Goal: Task Accomplishment & Management: Manage account settings

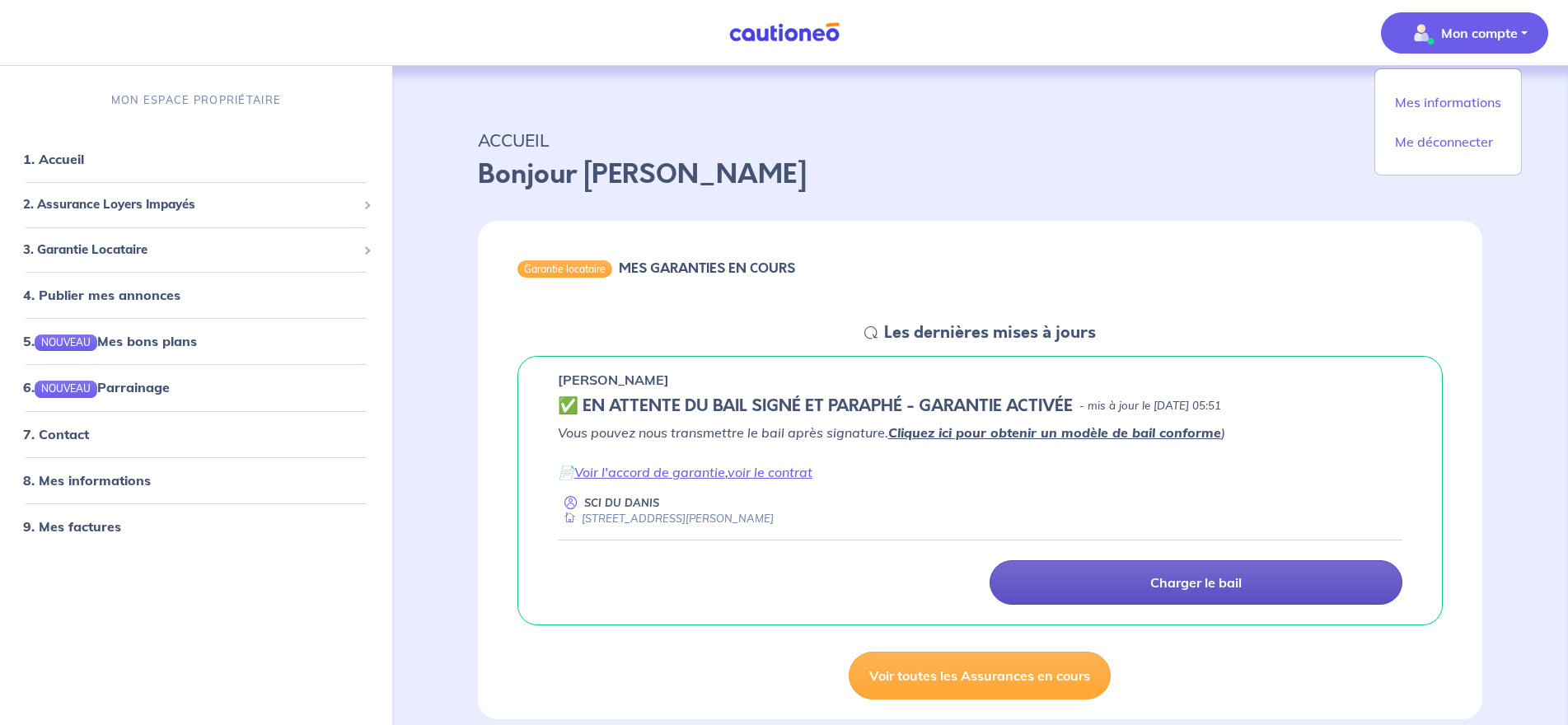
click at [1206, 579] on p "Charger le bail" at bounding box center [1196, 582] width 92 height 17
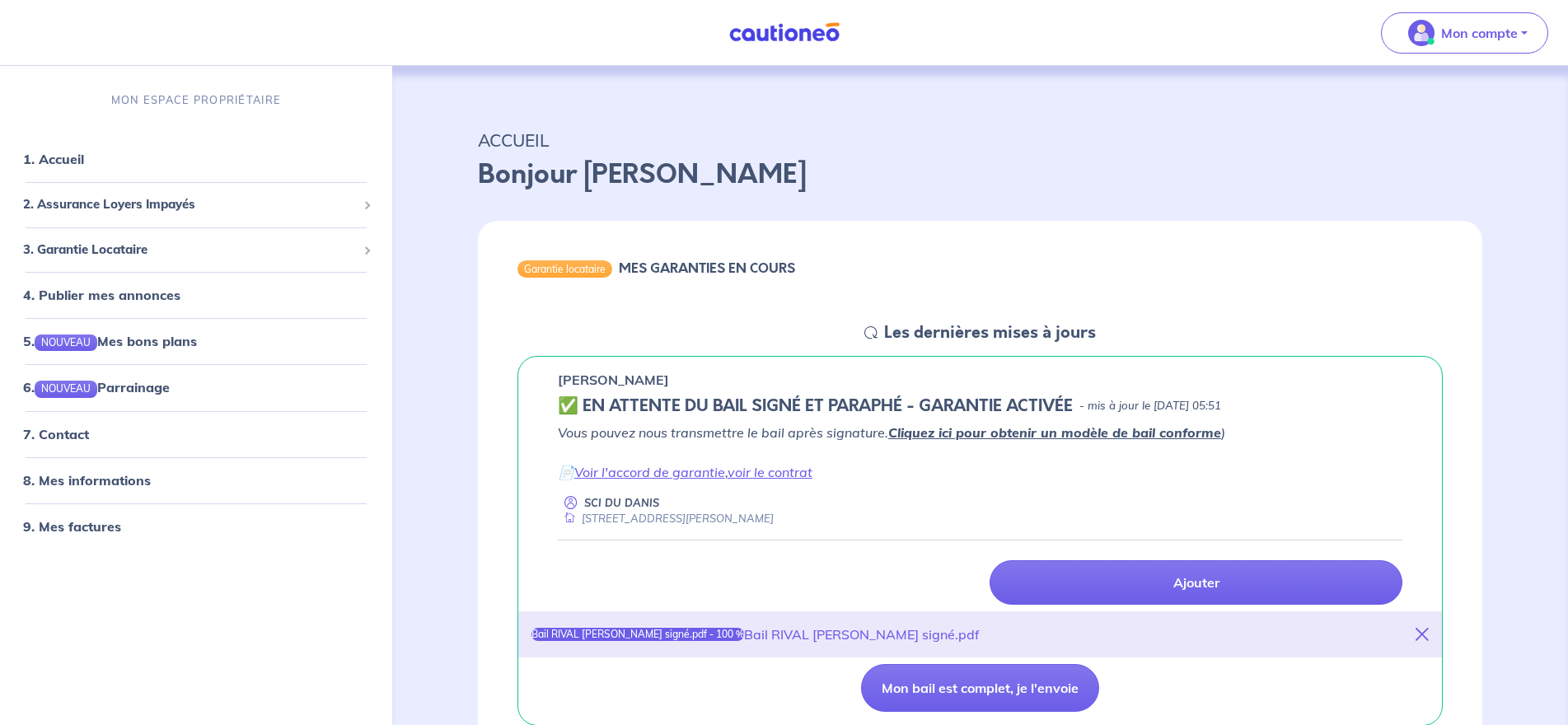
scroll to position [164, 0]
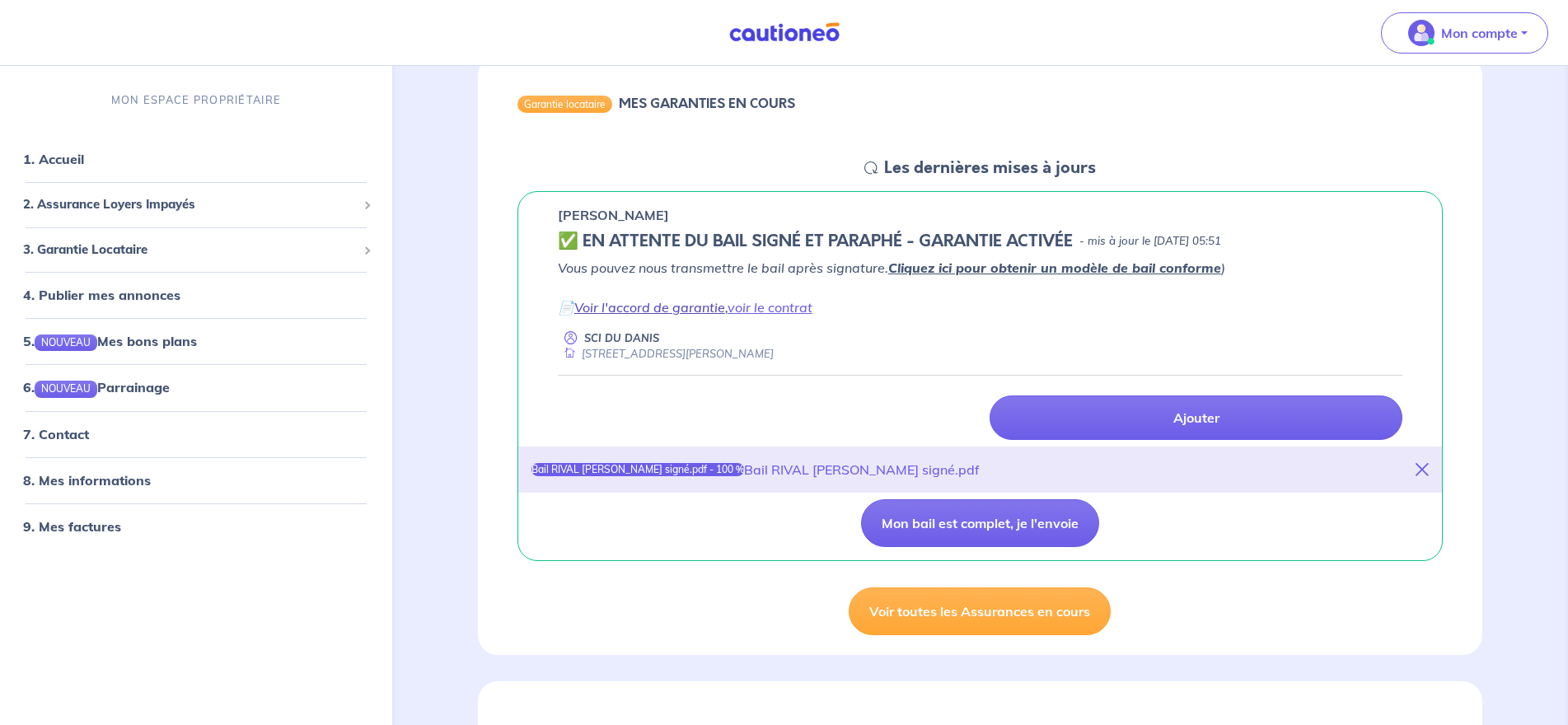
click at [659, 313] on link "Voir l'accord de garantie" at bounding box center [649, 307] width 151 height 17
click at [1008, 526] on button "Mon bail est complet, je l'envoie" at bounding box center [980, 523] width 238 height 48
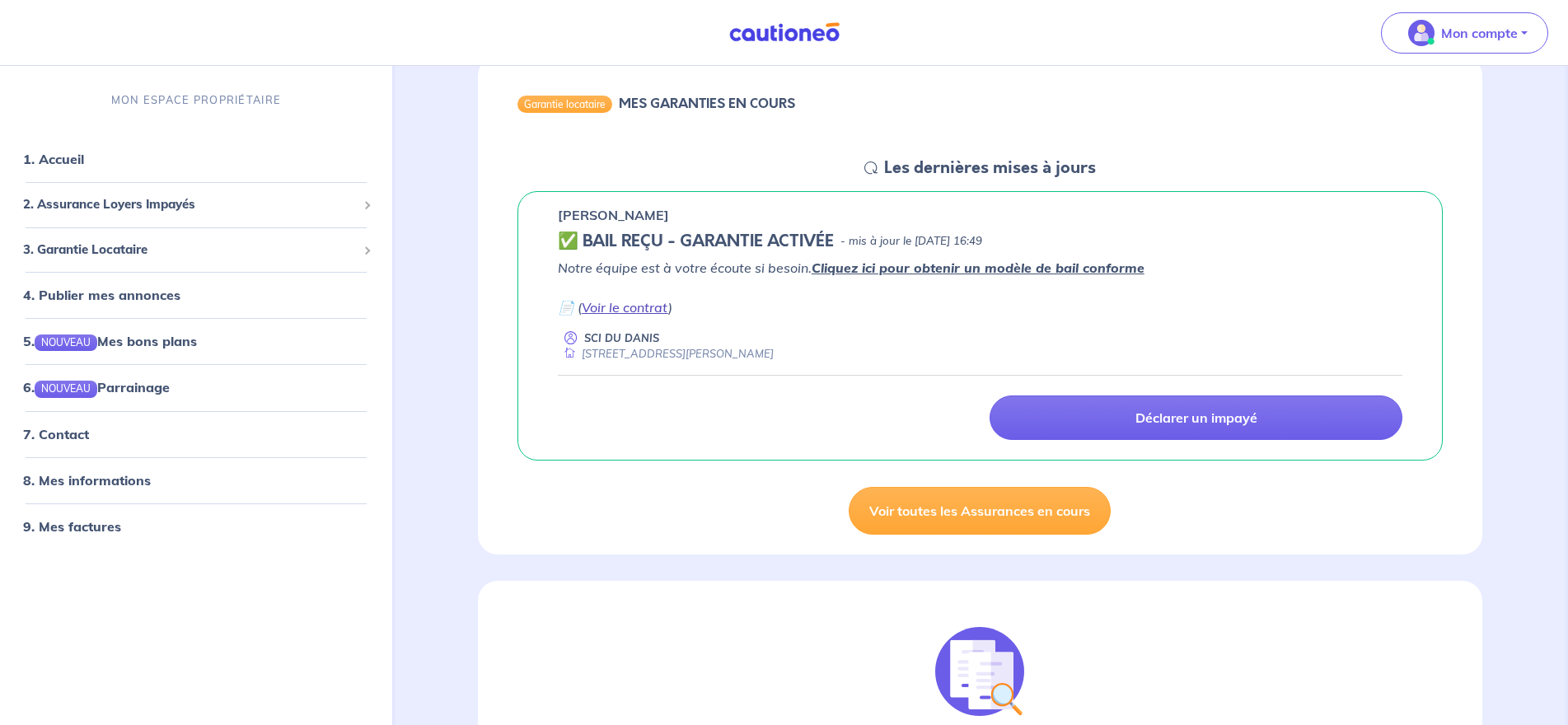
click at [616, 312] on link "Voir le contrat" at bounding box center [625, 307] width 86 height 17
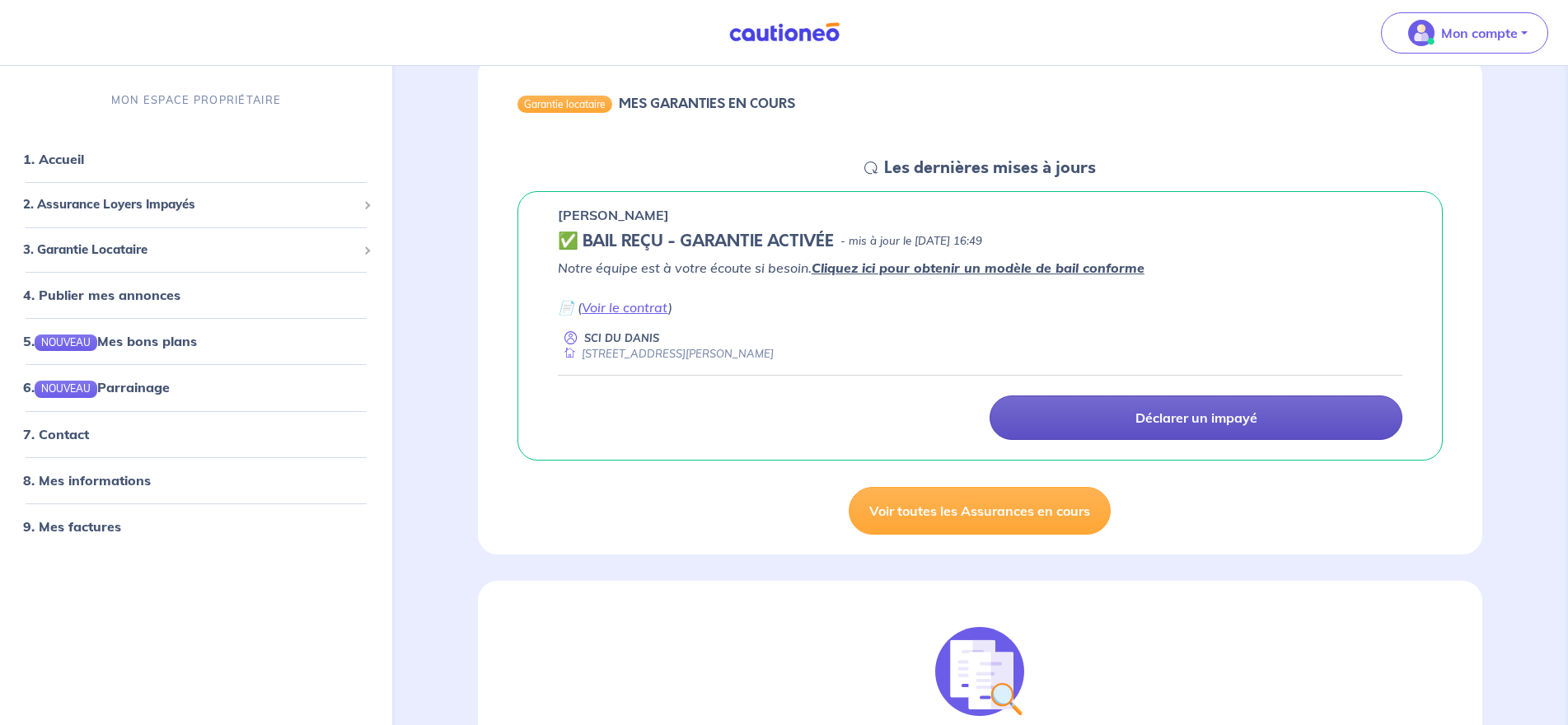
click at [1155, 422] on p "Déclarer un impayé" at bounding box center [1196, 418] width 122 height 17
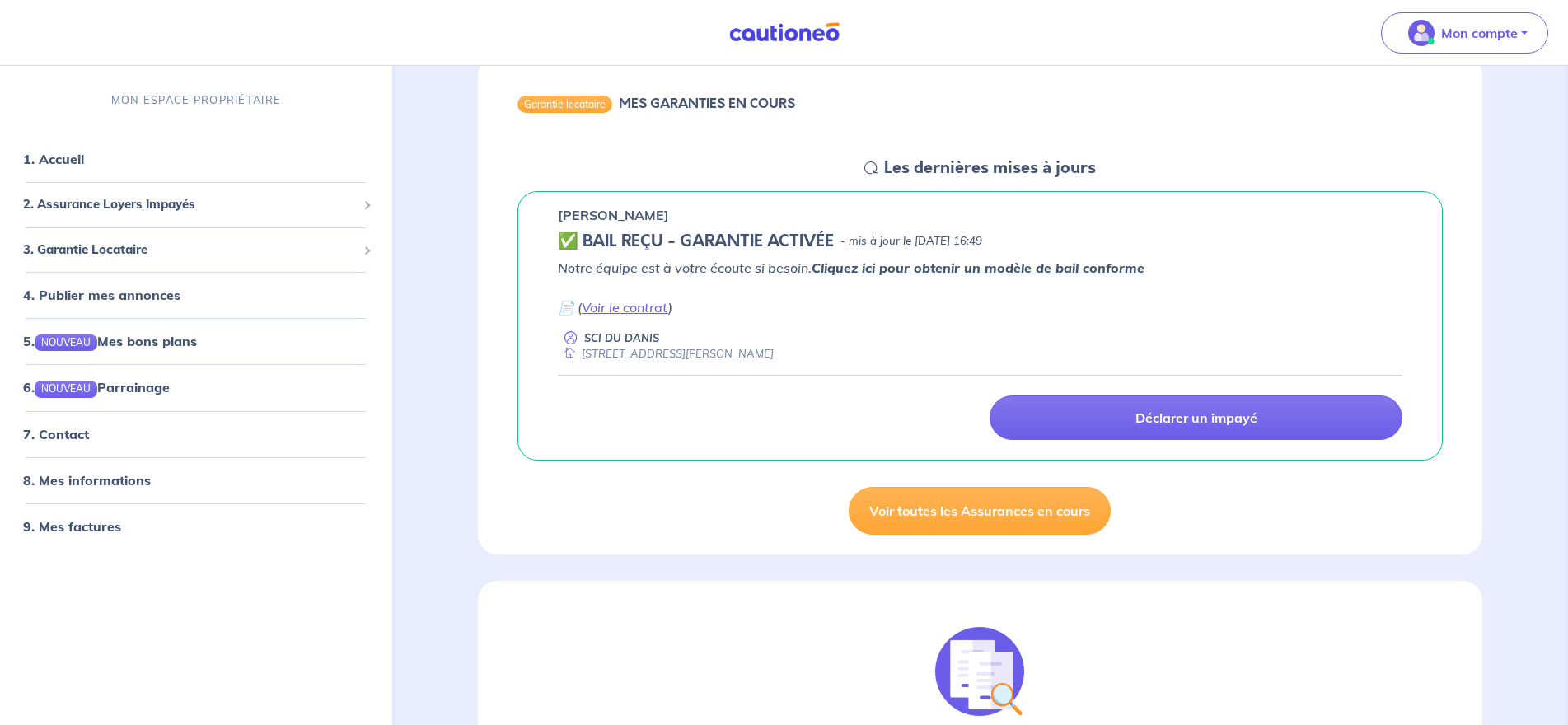
scroll to position [247, 0]
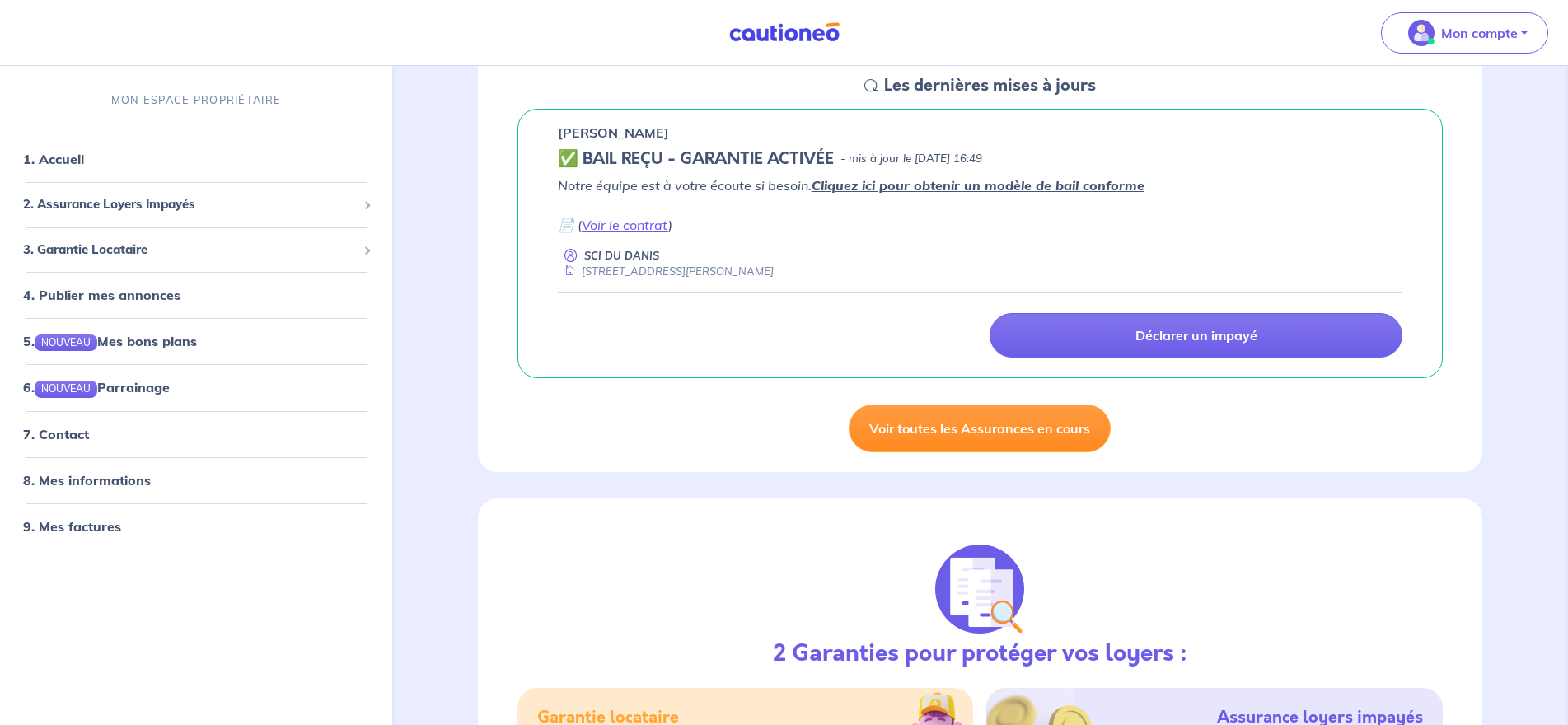
click at [1006, 436] on link "Voir toutes les Assurances en cours" at bounding box center [979, 428] width 262 height 48
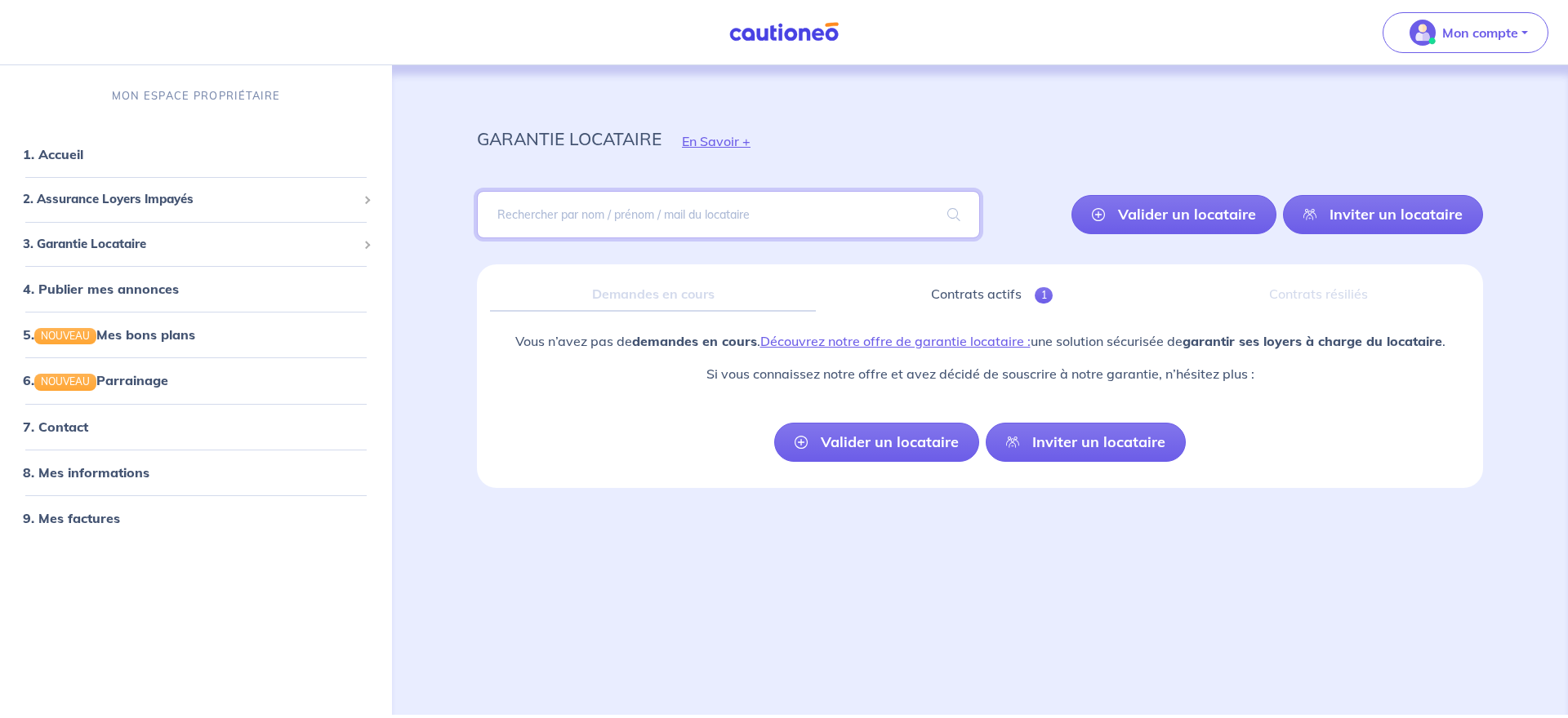
drag, startPoint x: 637, startPoint y: 210, endPoint x: 602, endPoint y: 202, distance: 35.9
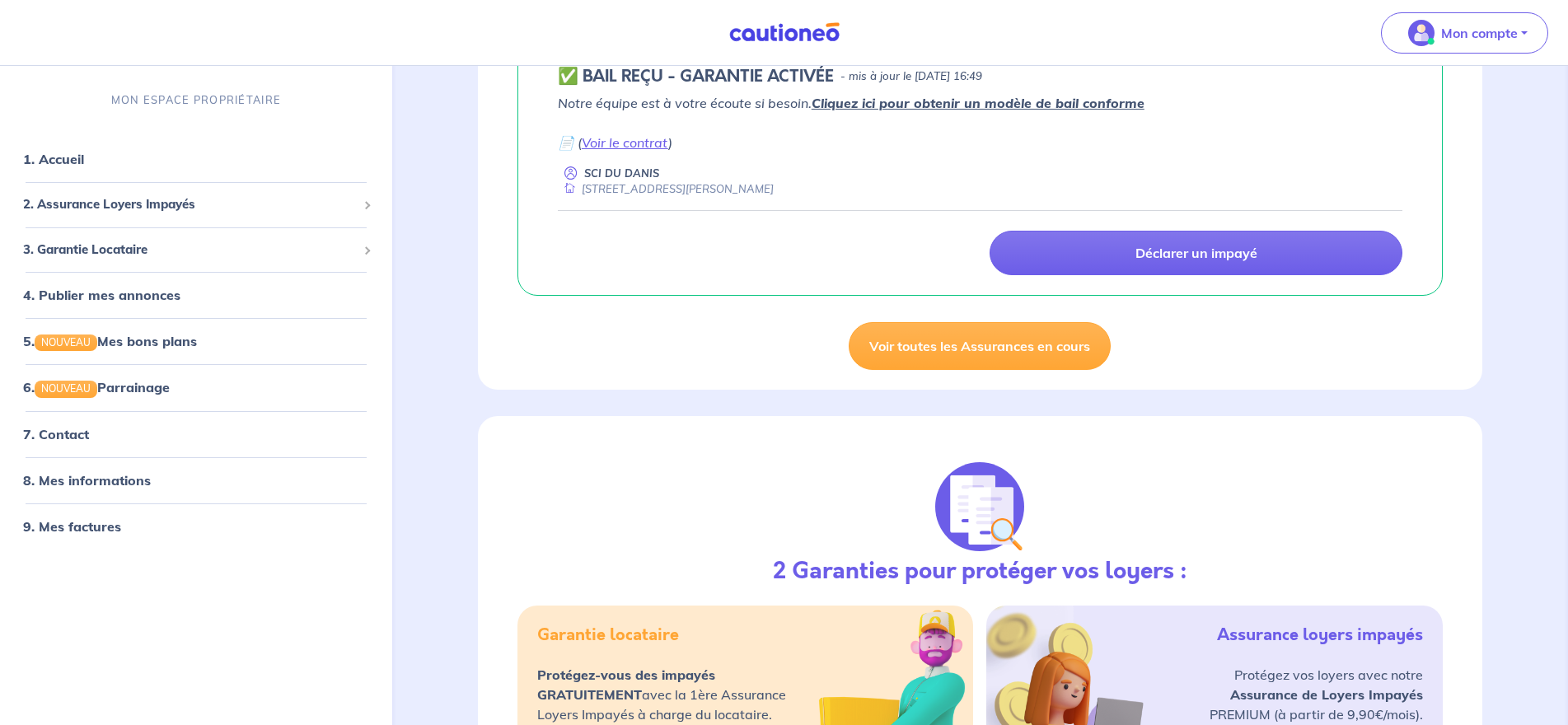
scroll to position [164, 0]
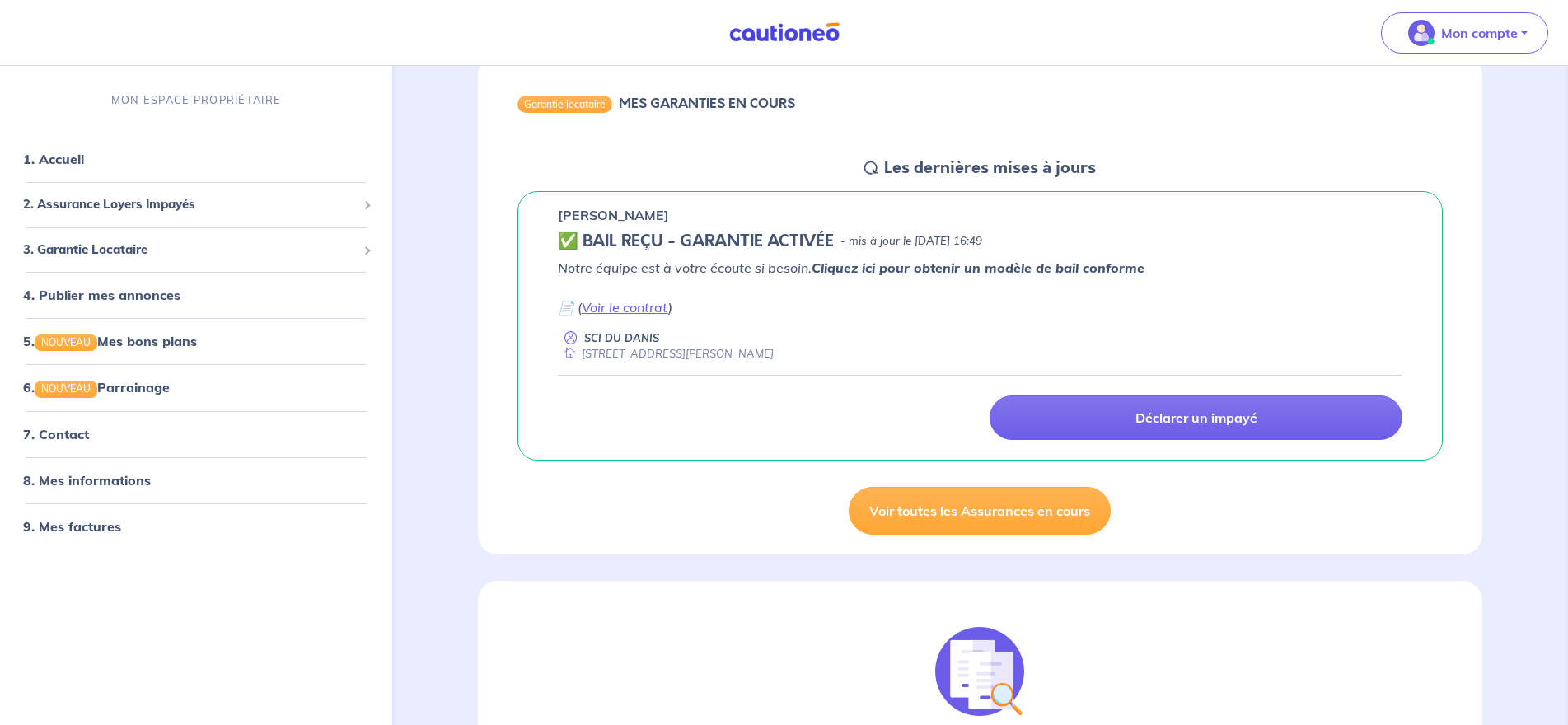
click at [568, 340] on icon at bounding box center [570, 339] width 13 height 16
click at [75, 382] on link "6. NOUVEAU Parrainage" at bounding box center [95, 387] width 145 height 17
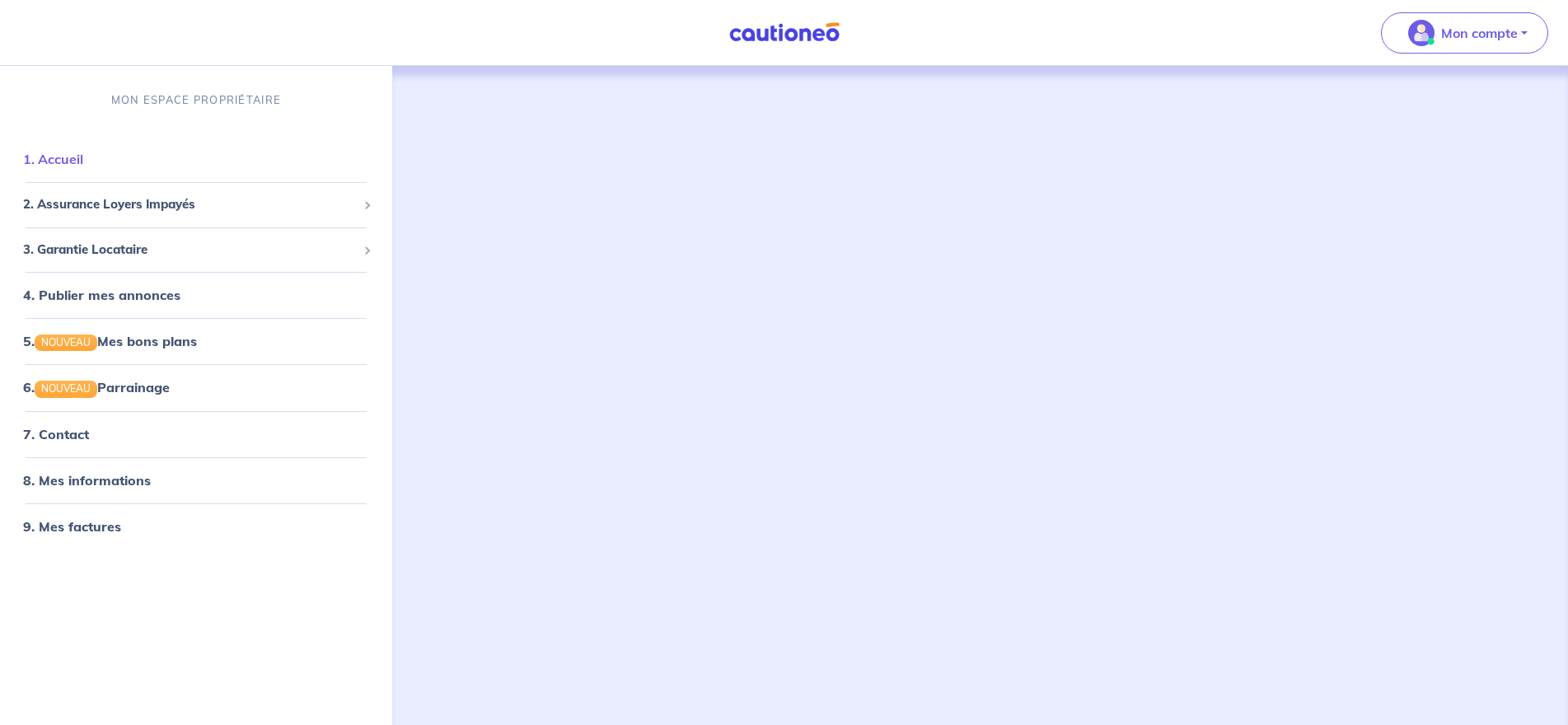
click at [84, 164] on link "1. Accueil" at bounding box center [53, 159] width 60 height 17
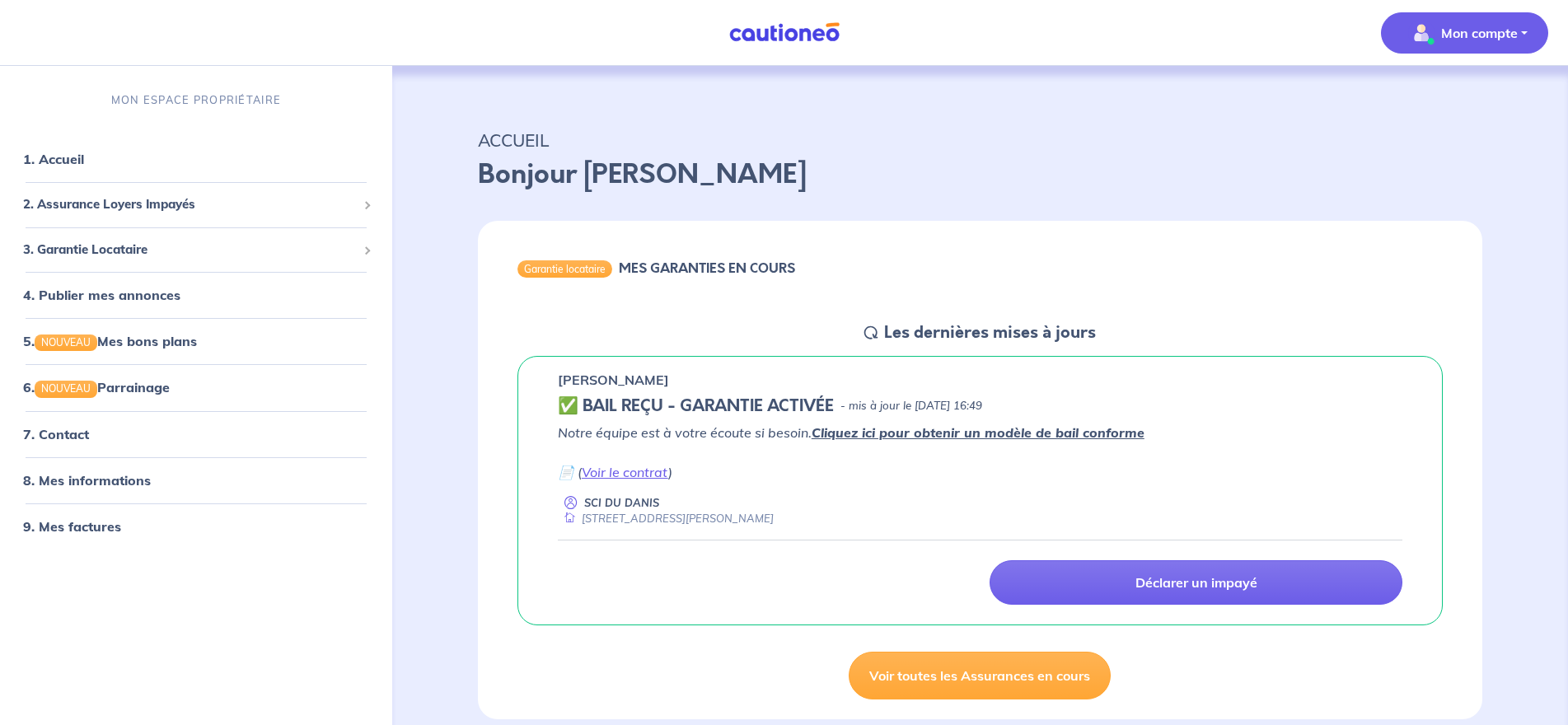
click at [1502, 33] on p "Mon compte" at bounding box center [1479, 33] width 76 height 20
click at [1463, 108] on link "Mes informations" at bounding box center [1447, 102] width 132 height 27
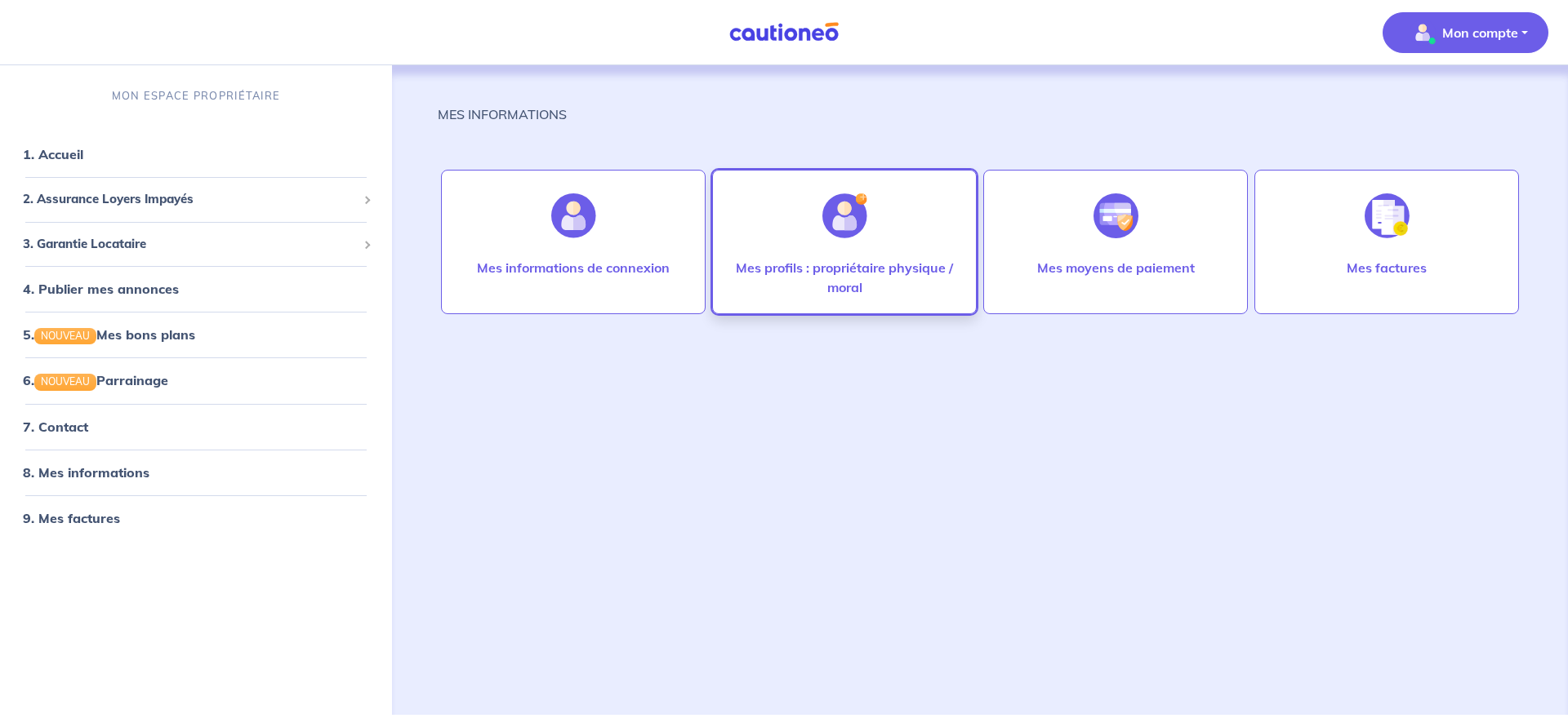
click at [864, 246] on div at bounding box center [844, 216] width 71 height 84
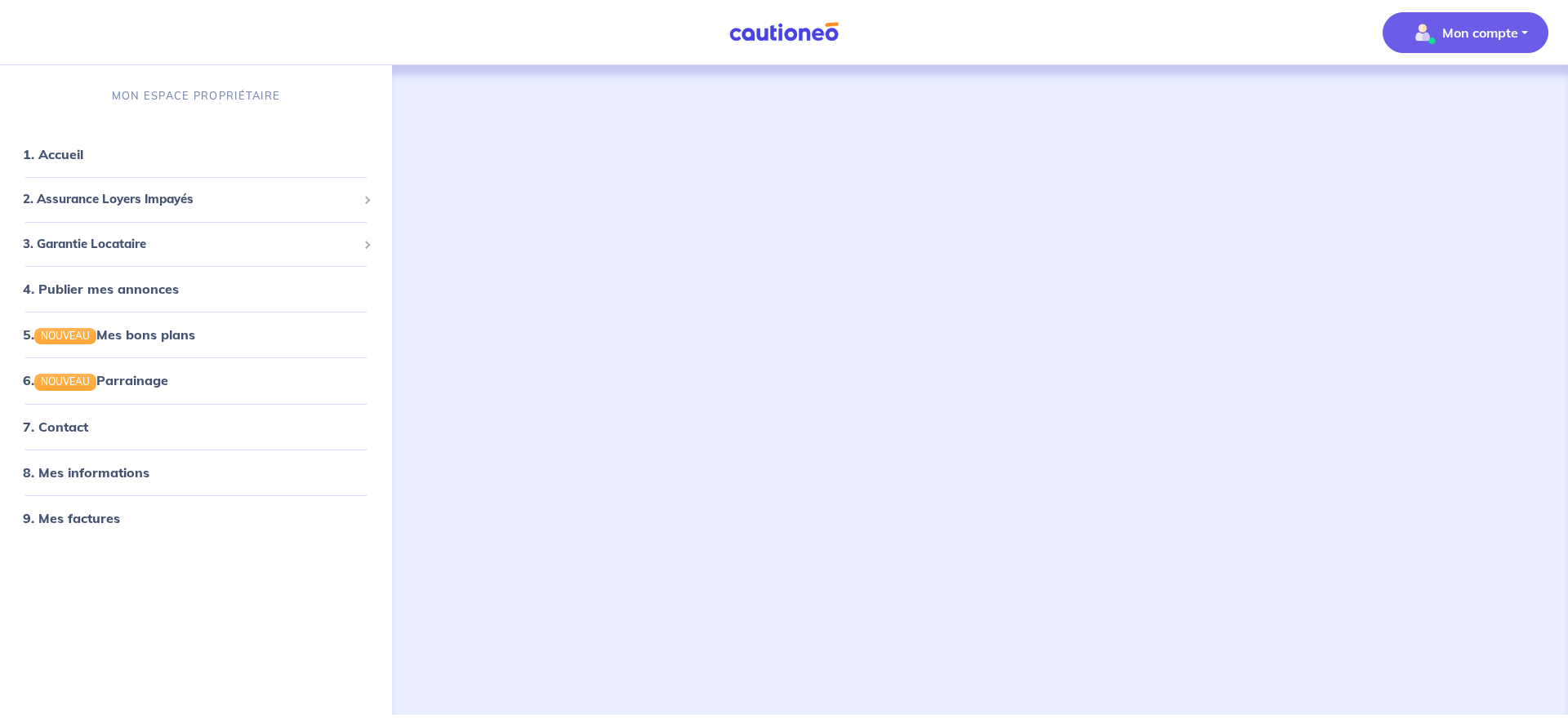
click at [843, 202] on div at bounding box center [980, 370] width 1085 height 611
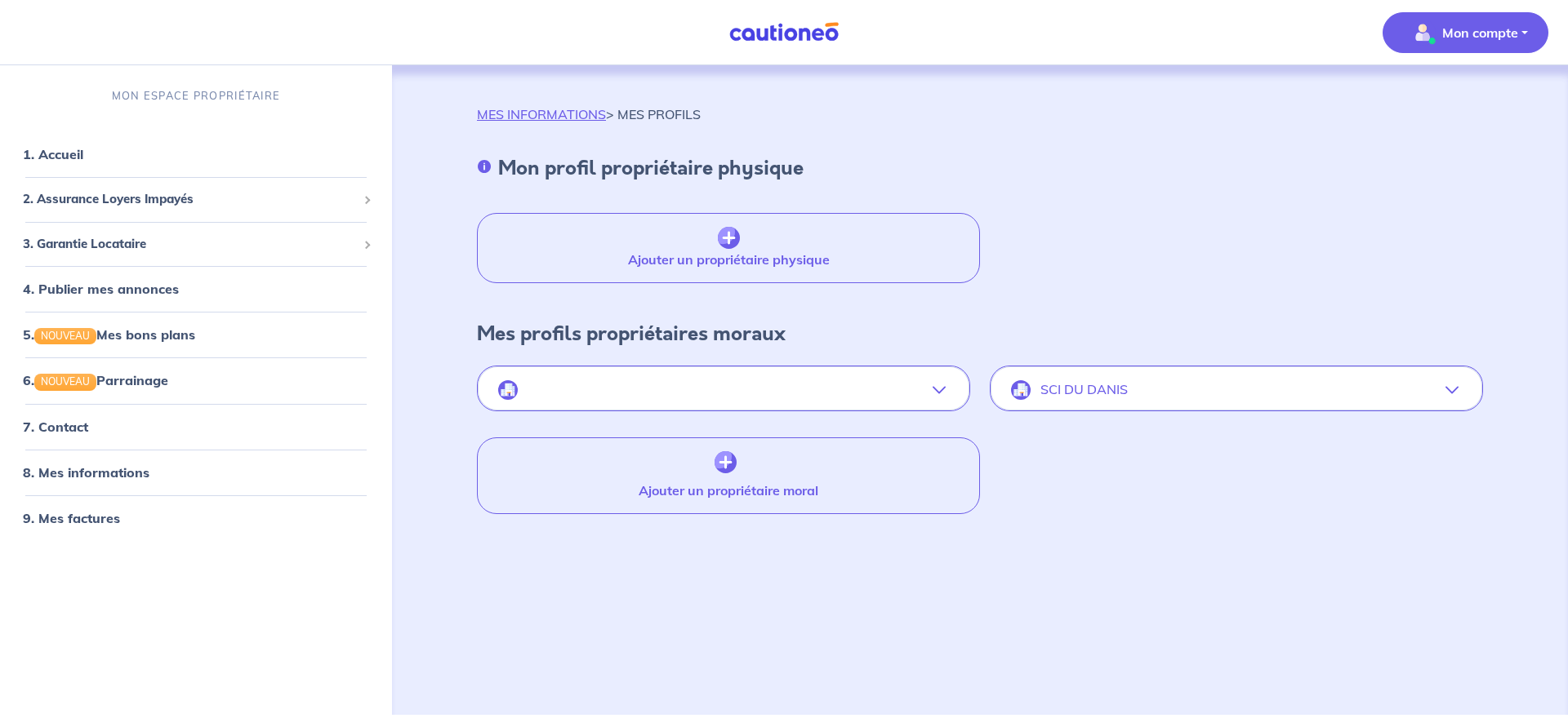
click at [1456, 389] on icon "button" at bounding box center [1452, 390] width 13 height 13
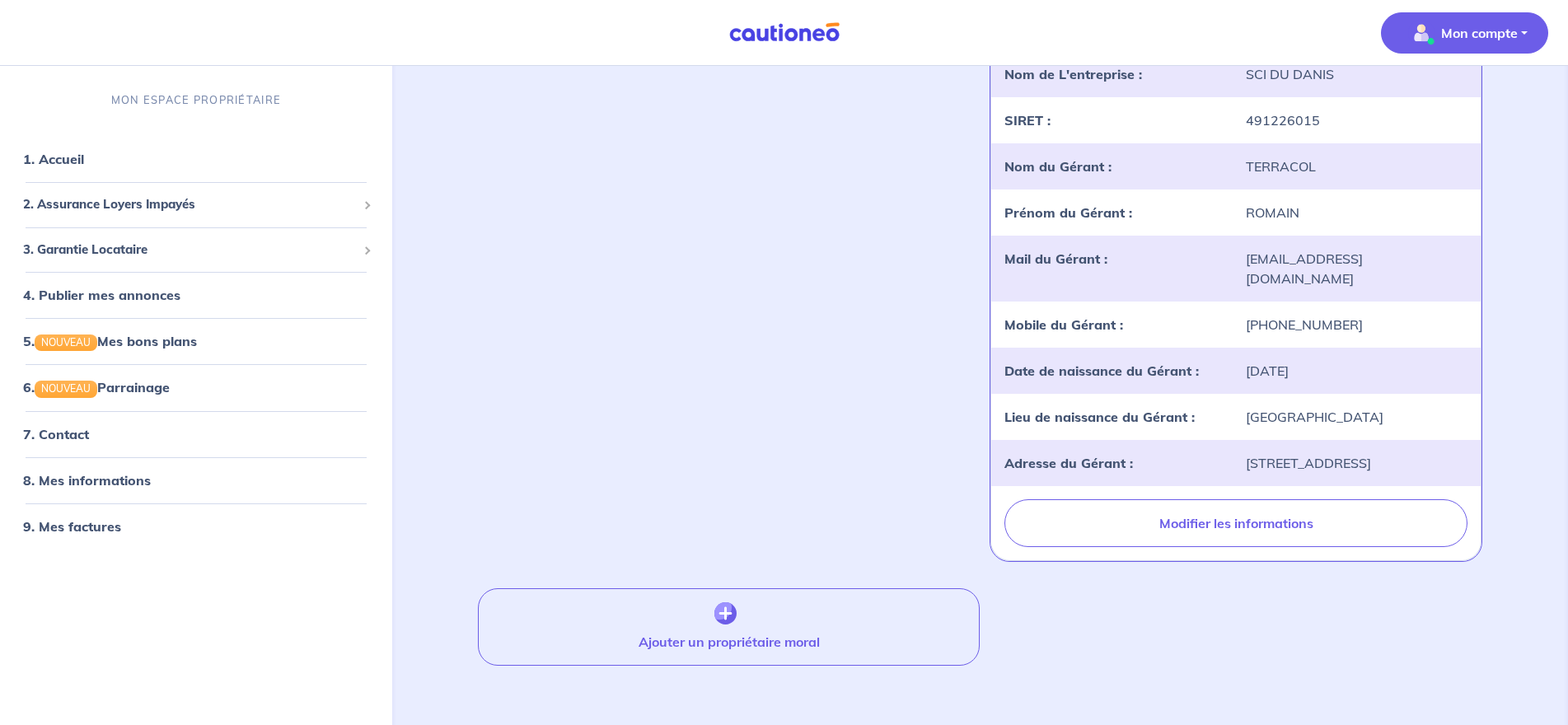
scroll to position [33, 0]
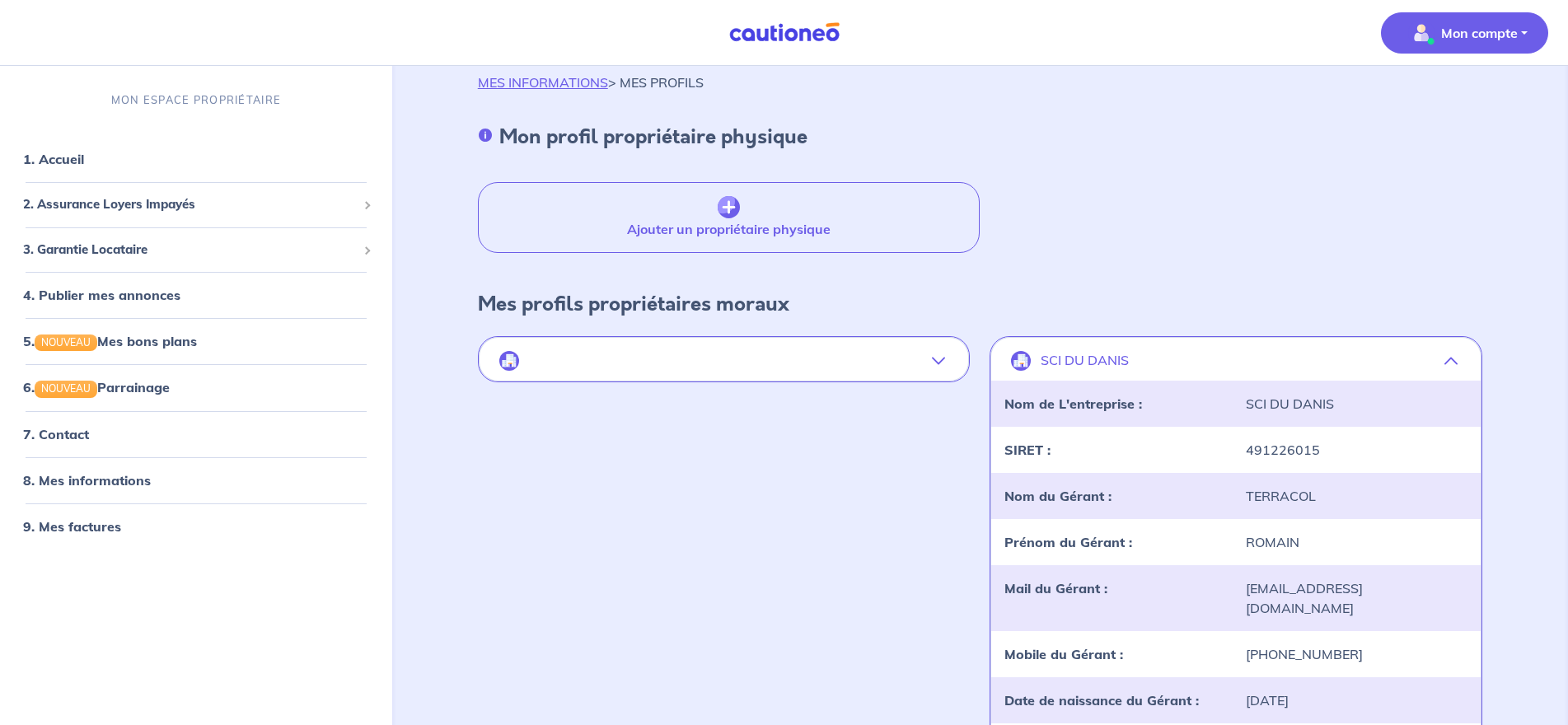
click at [1487, 46] on button "Mon compte" at bounding box center [1464, 33] width 167 height 41
click at [1453, 34] on p "Mon compte" at bounding box center [1479, 33] width 76 height 20
drag, startPoint x: 1377, startPoint y: 97, endPoint x: 1368, endPoint y: 89, distance: 12.0
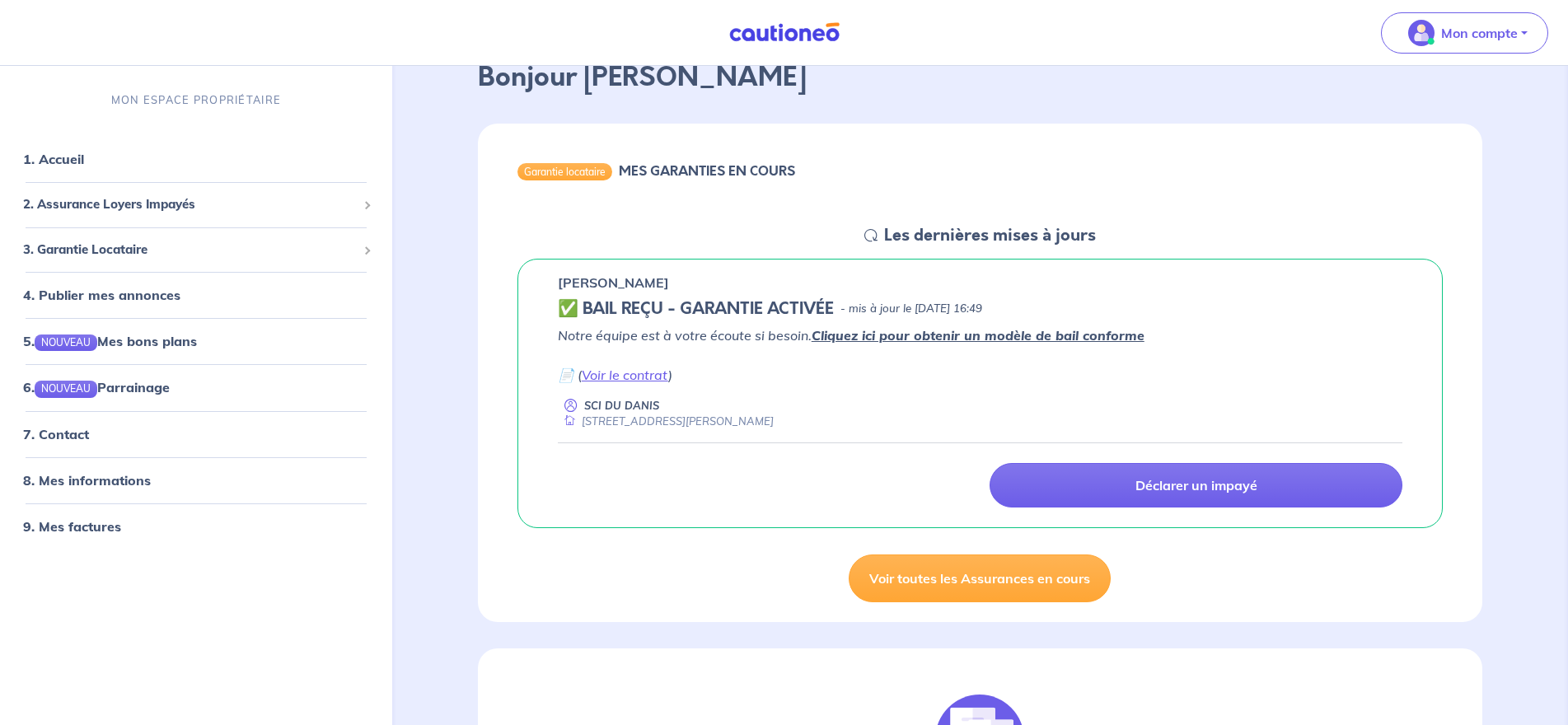
scroll to position [15, 0]
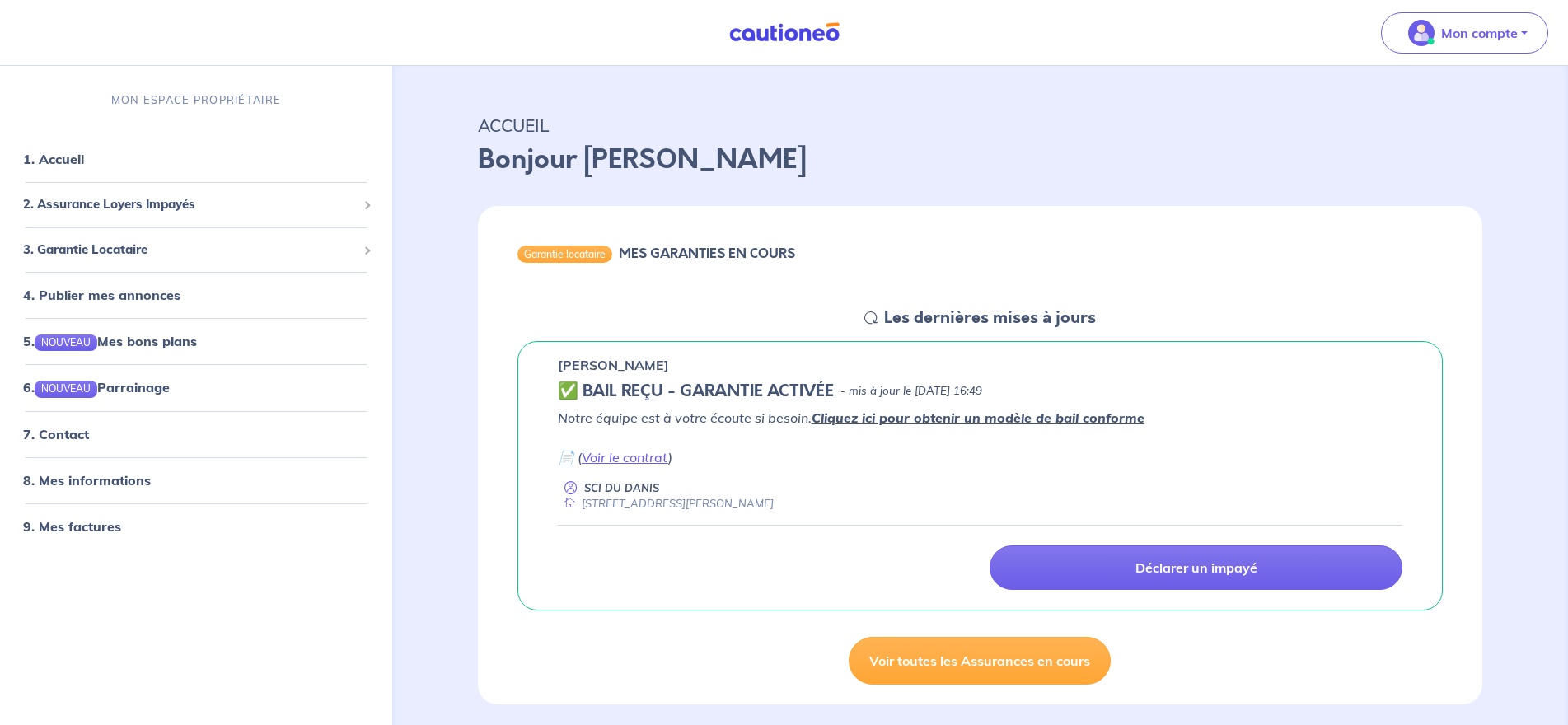
click at [619, 398] on h5 "✅ BAIL REÇU - GARANTIE ACTIVÉE" at bounding box center [696, 391] width 276 height 20
click at [617, 385] on h5 "✅ BAIL REÇU - GARANTIE ACTIVÉE" at bounding box center [696, 391] width 276 height 20
drag, startPoint x: 618, startPoint y: 384, endPoint x: 585, endPoint y: 388, distance: 33.2
click at [585, 388] on h5 "✅ BAIL REÇU - GARANTIE ACTIVÉE" at bounding box center [696, 391] width 276 height 20
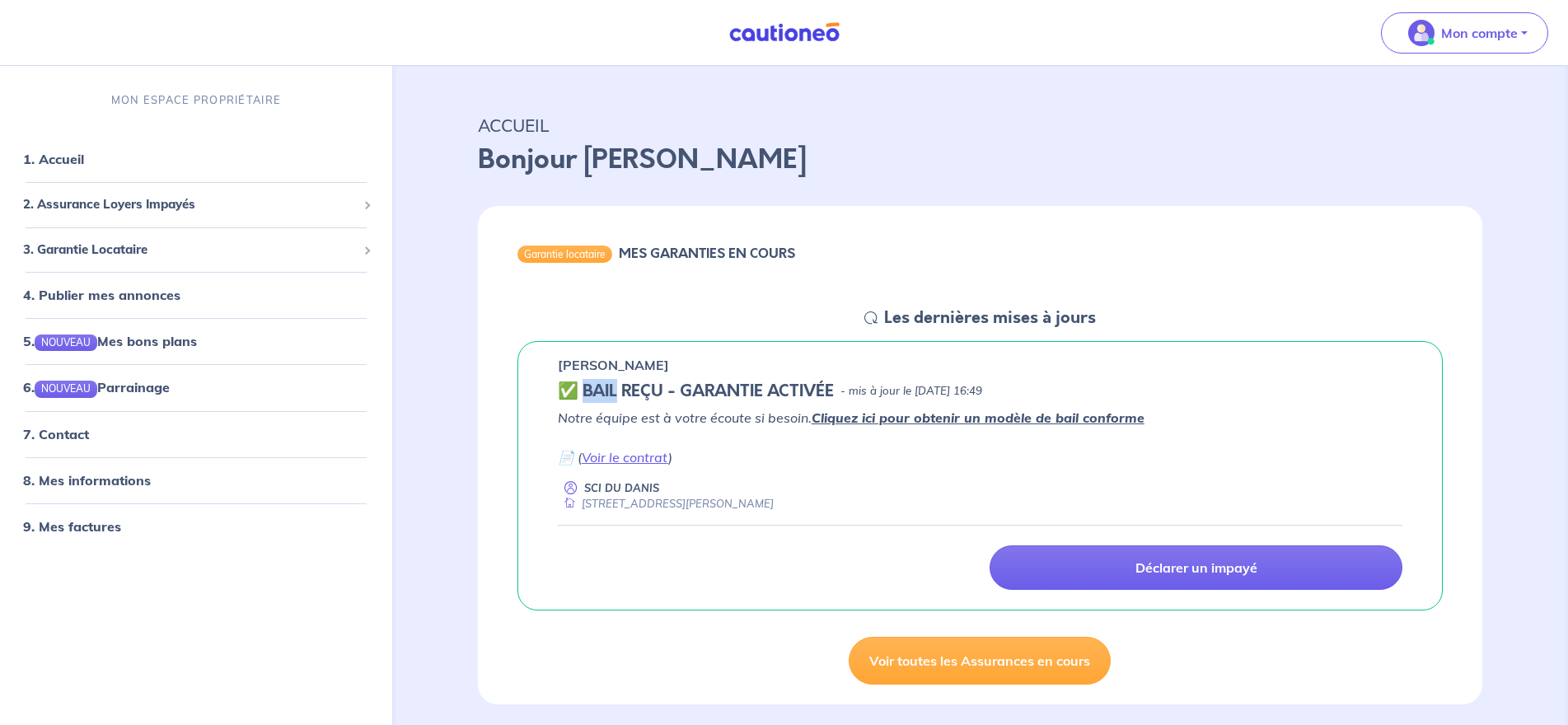
click at [585, 388] on h5 "✅ BAIL REÇU - GARANTIE ACTIVÉE" at bounding box center [696, 391] width 276 height 20
click at [983, 389] on p "- mis à jour le [DATE] 16:49" at bounding box center [911, 391] width 142 height 17
click at [56, 439] on link "7. Contact" at bounding box center [55, 434] width 64 height 17
